Goal: Transaction & Acquisition: Purchase product/service

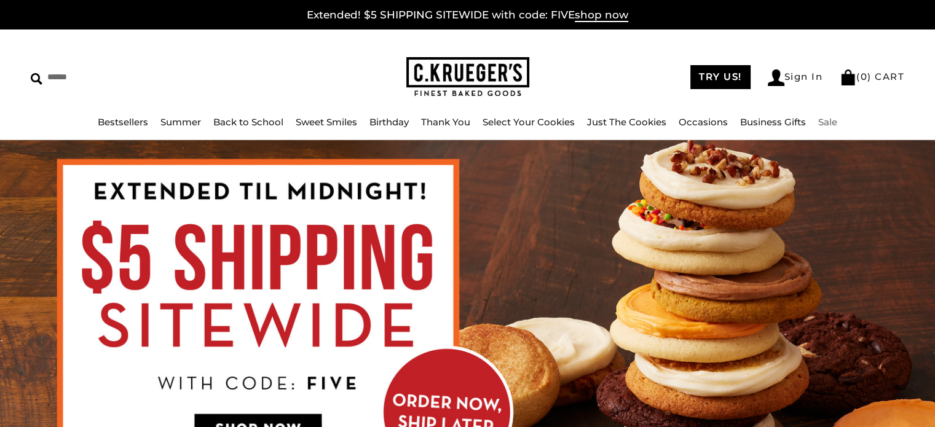
click at [826, 124] on link "Sale" at bounding box center [827, 122] width 19 height 12
